Goal: Information Seeking & Learning: Find specific fact

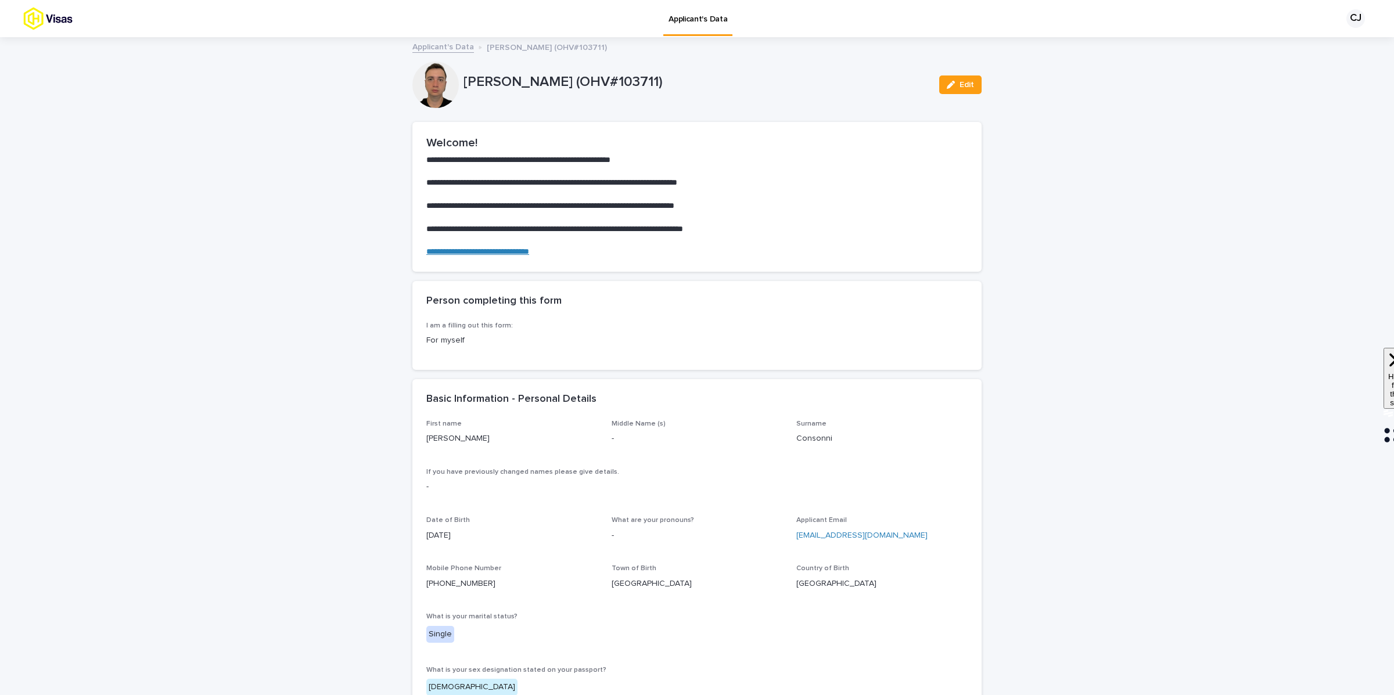
click at [411, 41] on div "Applicant's Data [PERSON_NAME] (OHV#103711)" at bounding box center [696, 47] width 581 height 16
click at [429, 49] on link "Applicant's Data" at bounding box center [443, 45] width 62 height 13
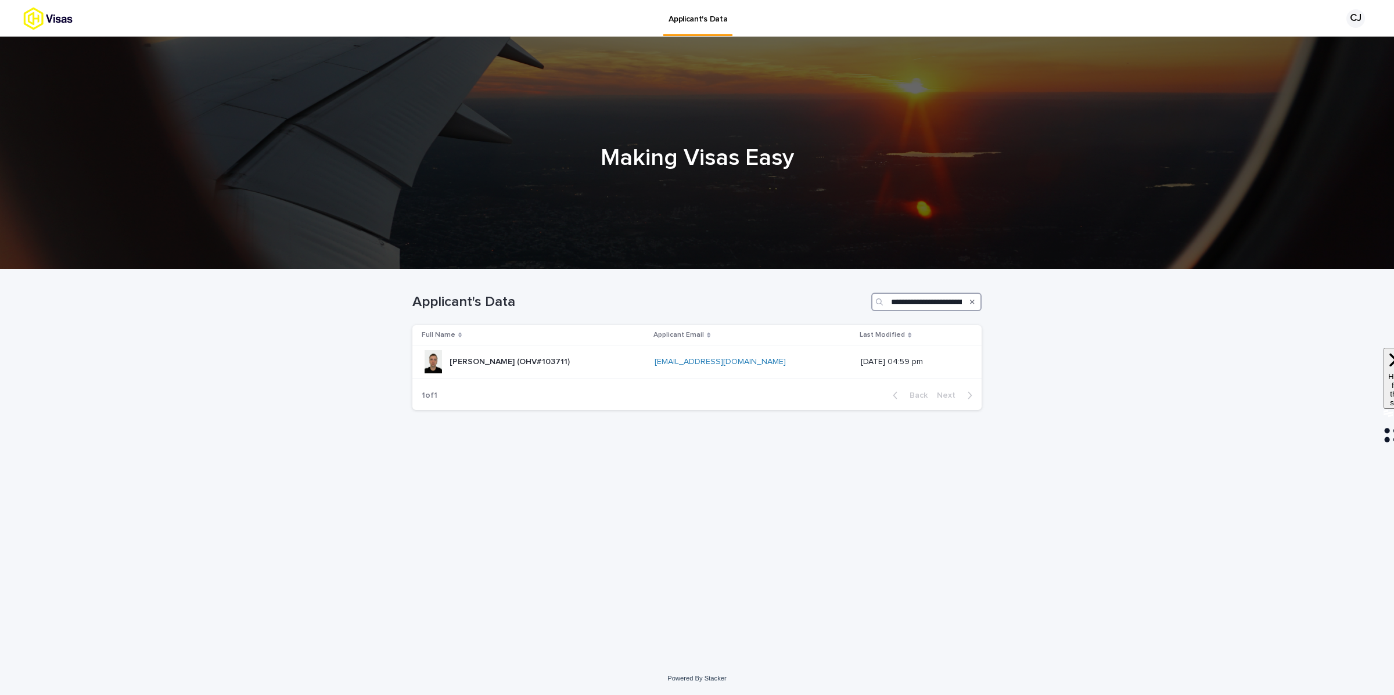
click at [917, 297] on input "**********" at bounding box center [926, 302] width 110 height 19
paste input "Search"
type input "*********"
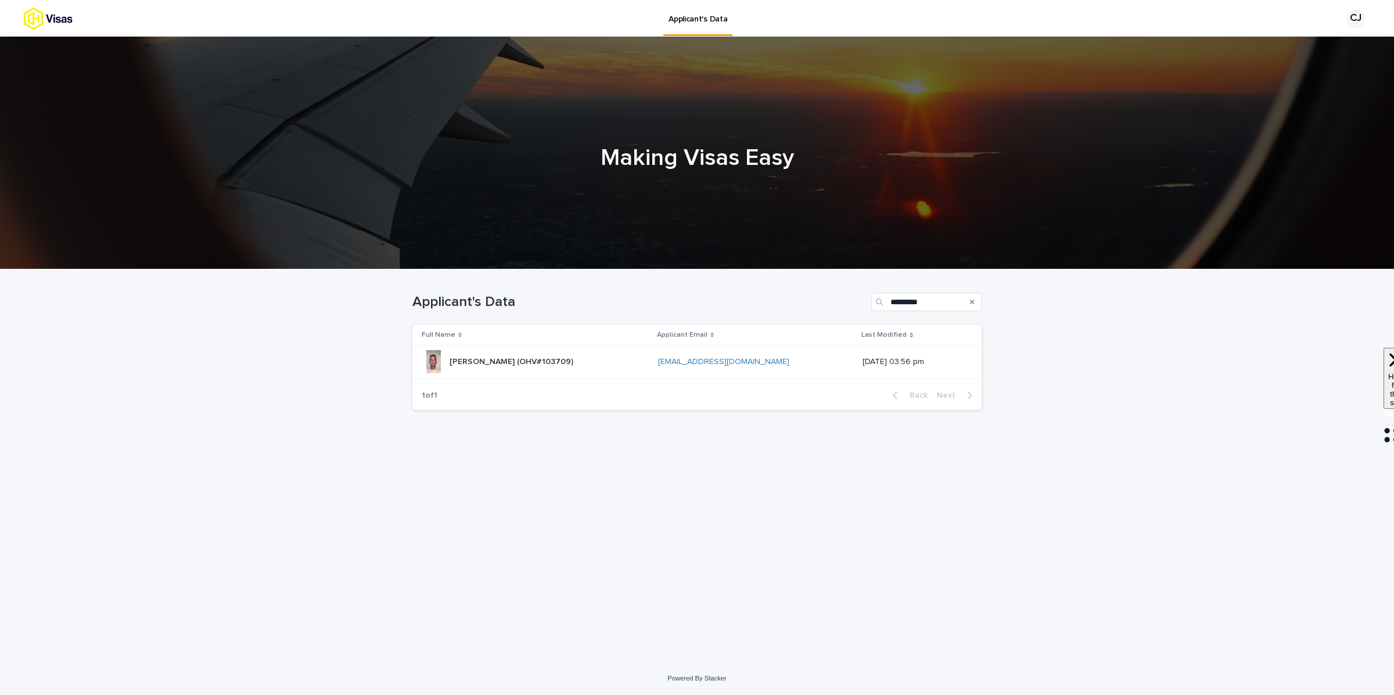
click at [591, 373] on div "[PERSON_NAME] (OHV#103709) [PERSON_NAME] (OHV#103709)" at bounding box center [535, 361] width 227 height 23
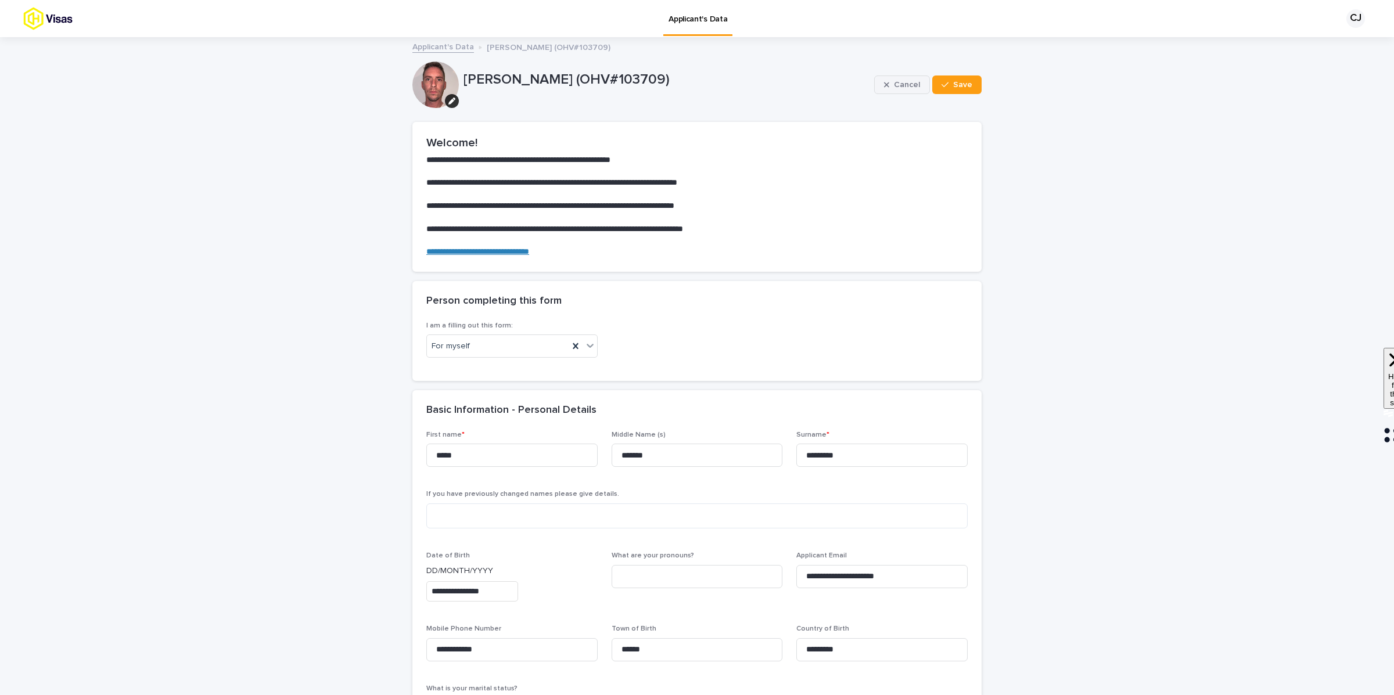
click at [894, 79] on button "Cancel" at bounding box center [902, 84] width 56 height 19
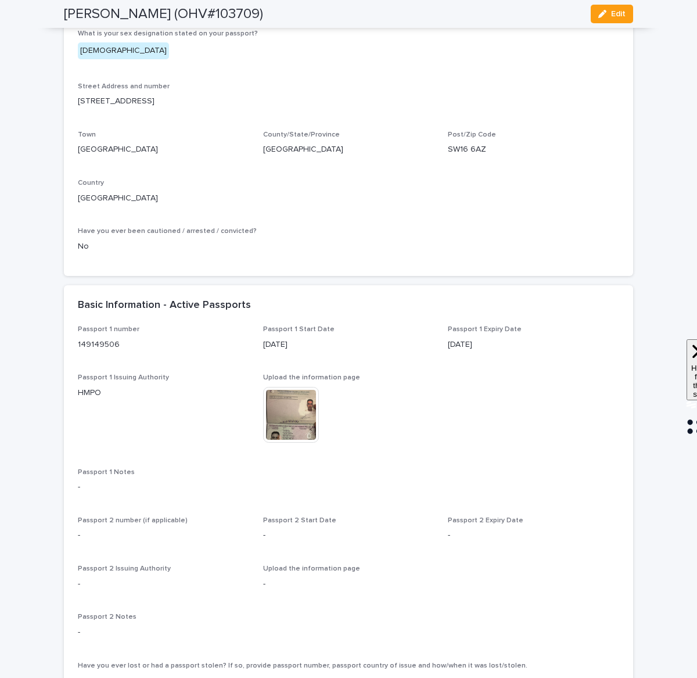
scroll to position [717, 0]
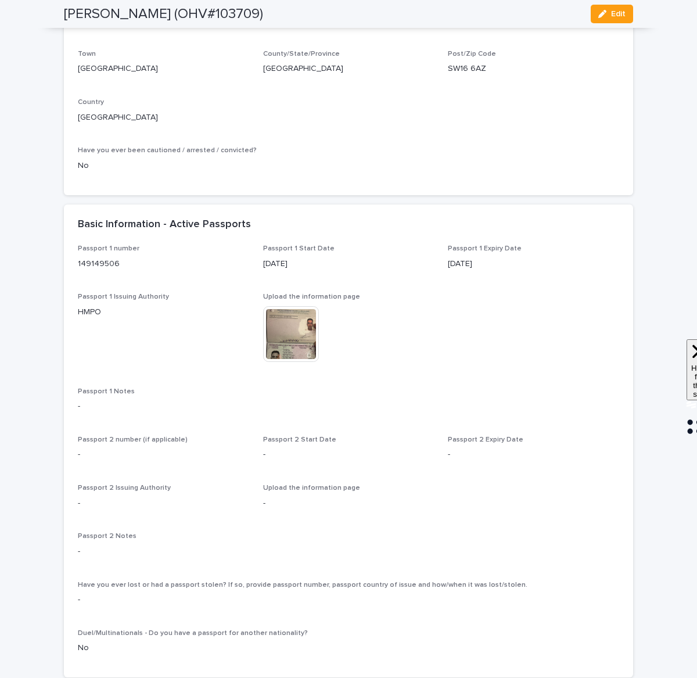
click at [283, 359] on img at bounding box center [291, 334] width 56 height 56
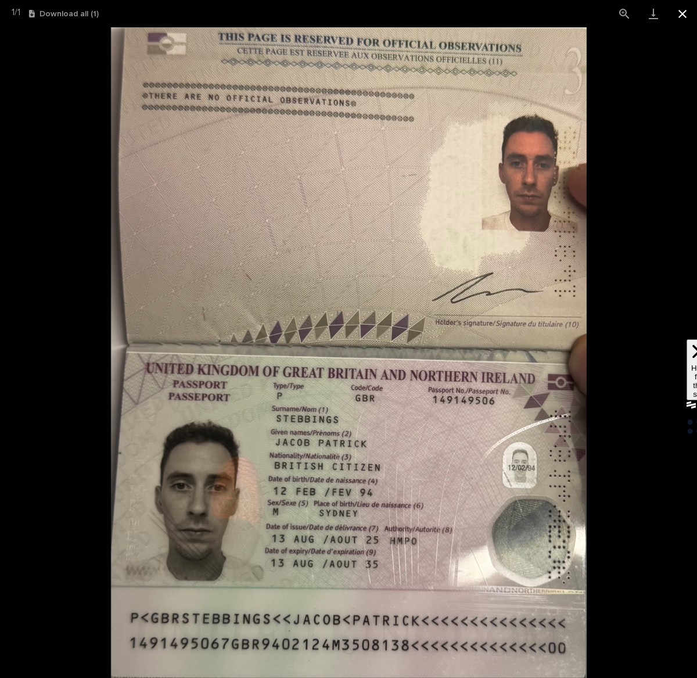
click at [679, 20] on button "Close gallery" at bounding box center [682, 13] width 29 height 27
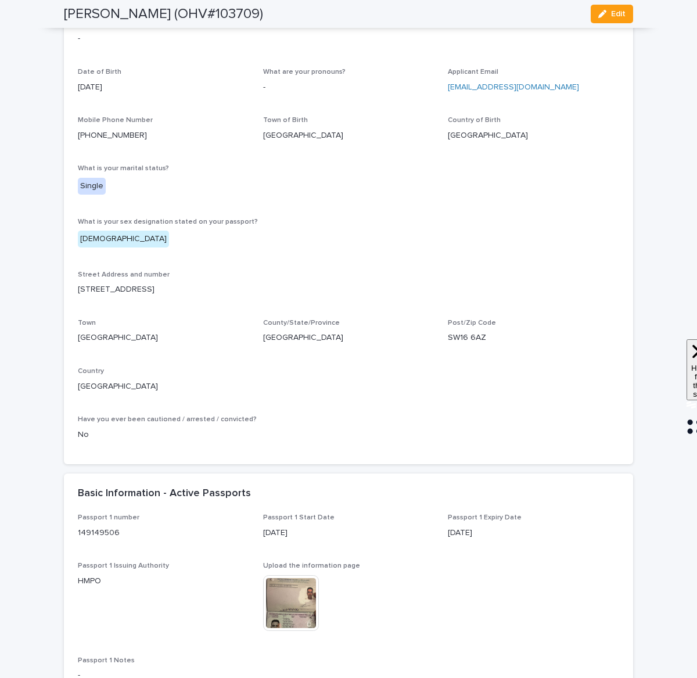
scroll to position [446, 0]
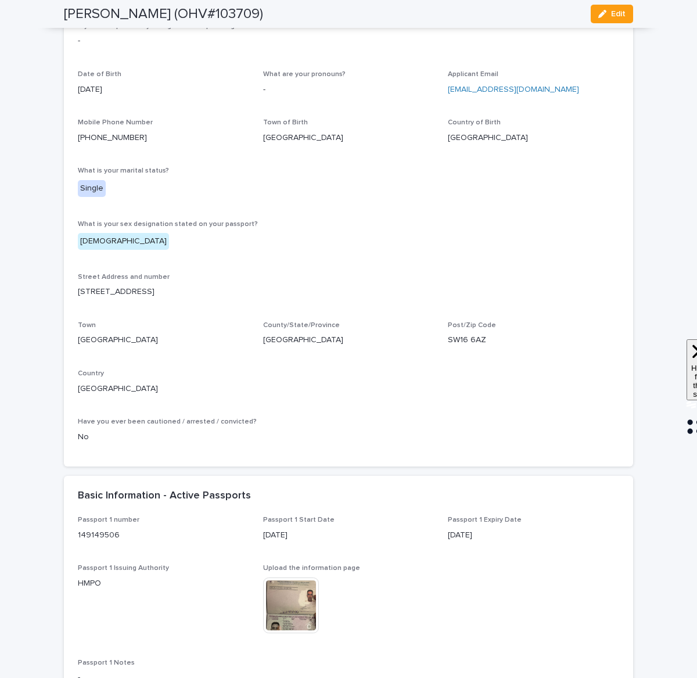
click at [274, 137] on p "[GEOGRAPHIC_DATA]" at bounding box center [348, 138] width 171 height 12
copy p "[GEOGRAPHIC_DATA]"
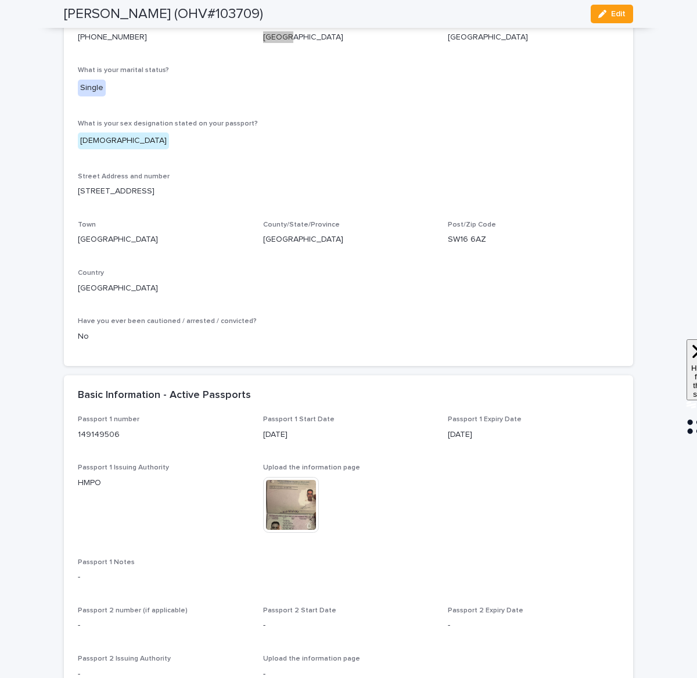
scroll to position [584, 0]
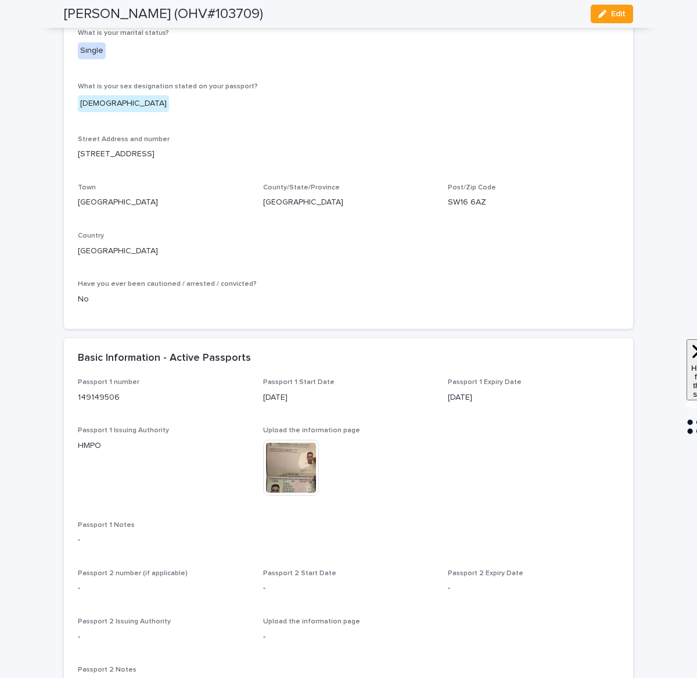
click at [290, 488] on img at bounding box center [291, 468] width 56 height 56
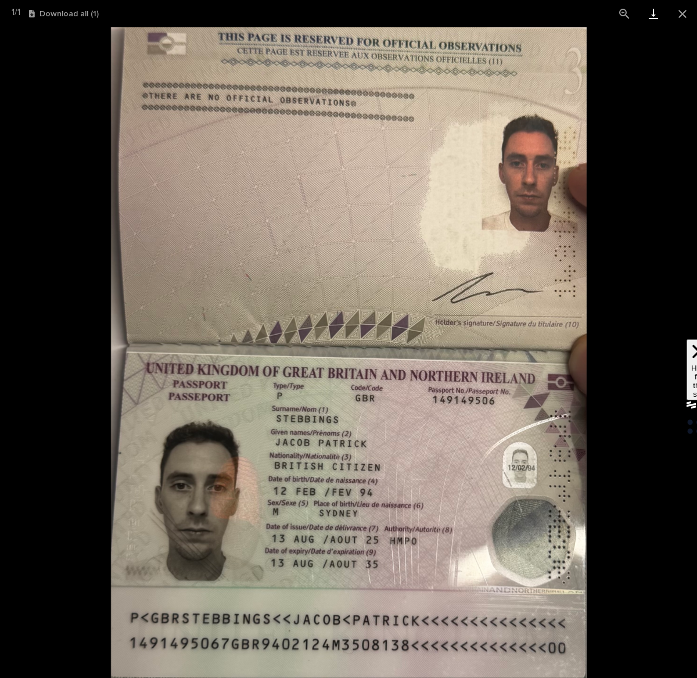
click at [653, 11] on link "Download" at bounding box center [653, 13] width 29 height 27
click at [681, 18] on button "Close gallery" at bounding box center [682, 13] width 29 height 27
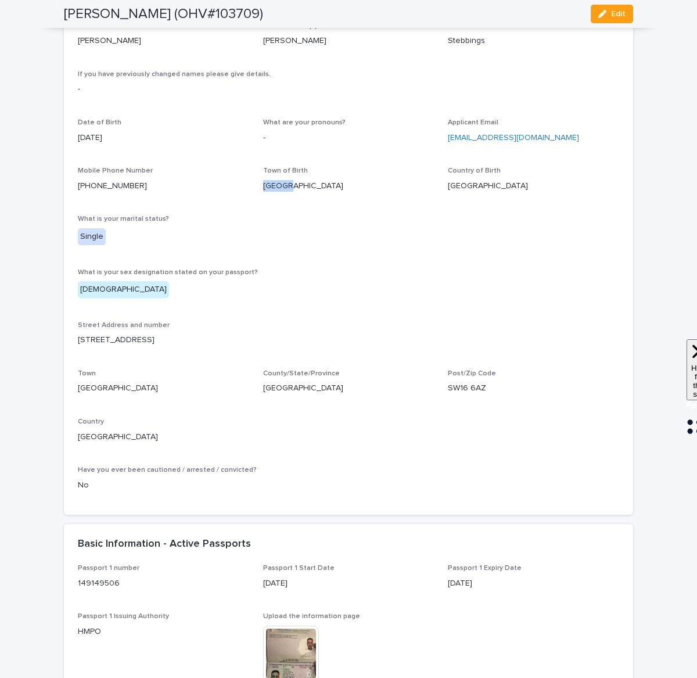
scroll to position [376, 0]
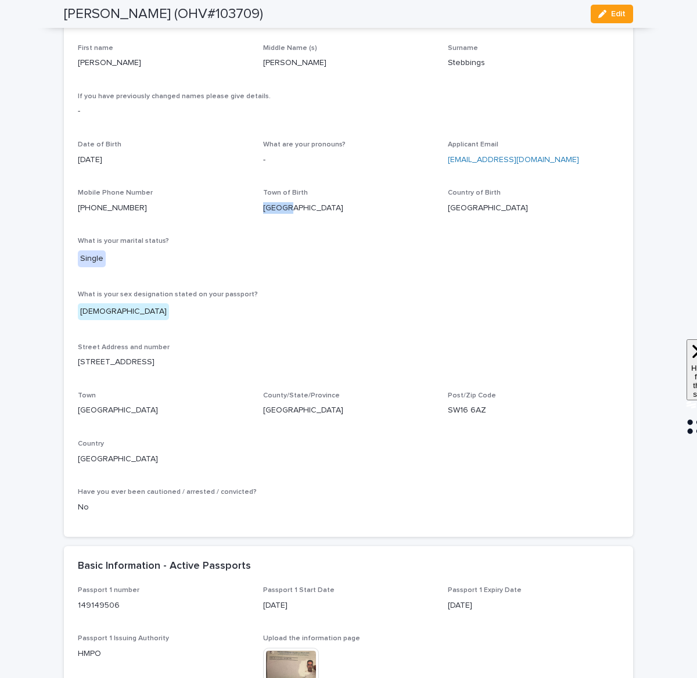
click at [475, 406] on p "SW16 6AZ" at bounding box center [533, 410] width 171 height 12
copy p "SW16 6AZ"
click at [151, 209] on p "[PHONE_NUMBER]" at bounding box center [163, 208] width 171 height 12
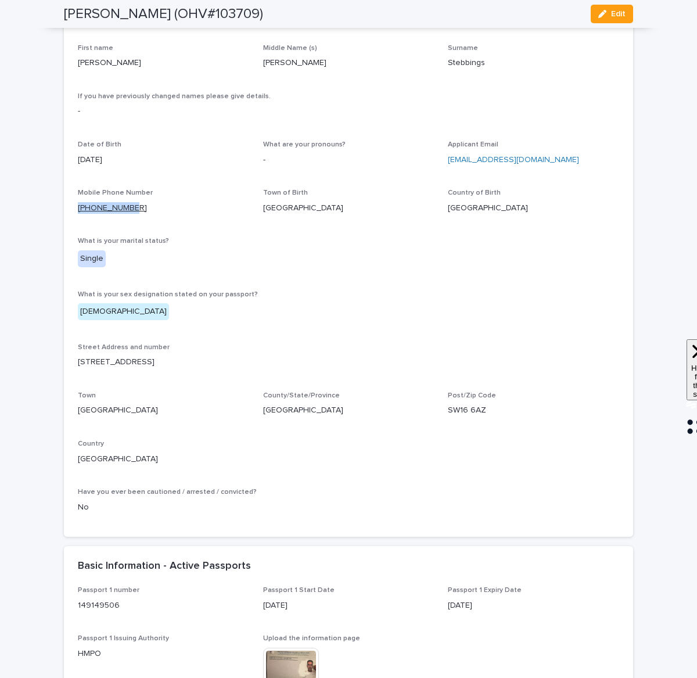
drag, startPoint x: 137, startPoint y: 209, endPoint x: 79, endPoint y: 208, distance: 58.1
click at [79, 208] on p "[PHONE_NUMBER]" at bounding box center [163, 208] width 171 height 12
copy link "[PHONE_NUMBER]"
